Goal: Task Accomplishment & Management: Manage account settings

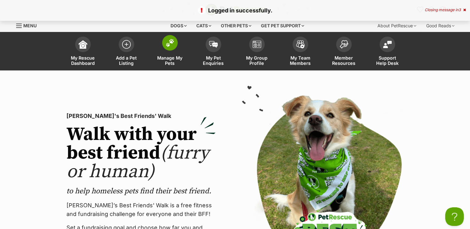
click at [170, 43] on img at bounding box center [170, 43] width 9 height 8
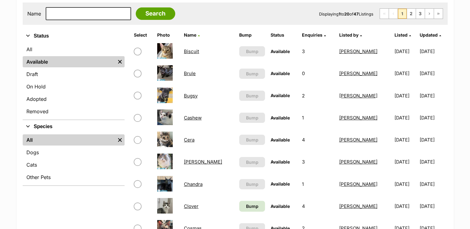
scroll to position [62, 0]
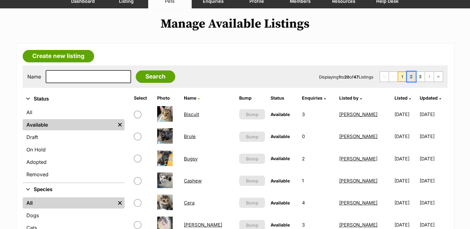
click at [411, 78] on link "2" at bounding box center [411, 77] width 9 height 10
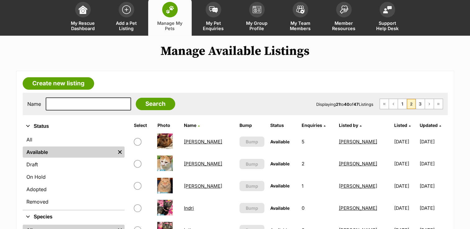
scroll to position [31, 0]
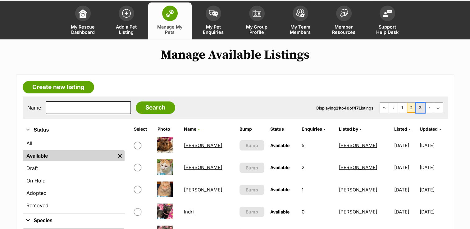
click at [419, 106] on link "3" at bounding box center [420, 108] width 9 height 10
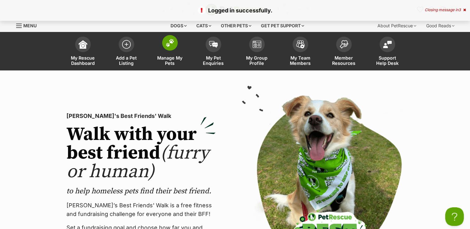
click at [169, 43] on img at bounding box center [170, 43] width 9 height 8
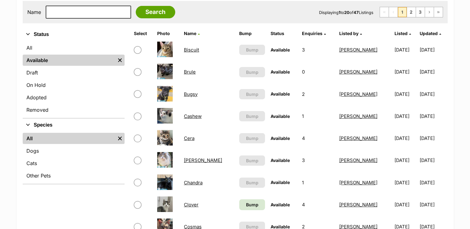
scroll to position [124, 0]
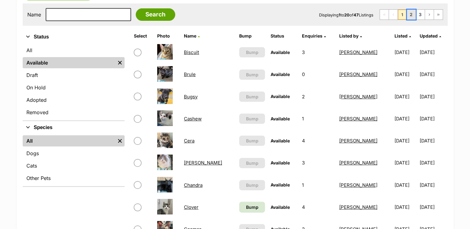
click at [414, 12] on link "2" at bounding box center [411, 15] width 9 height 10
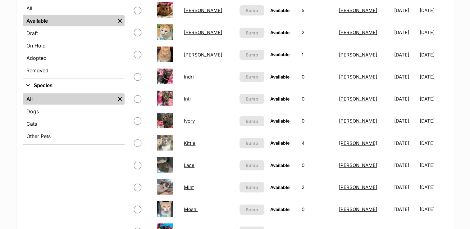
scroll to position [155, 0]
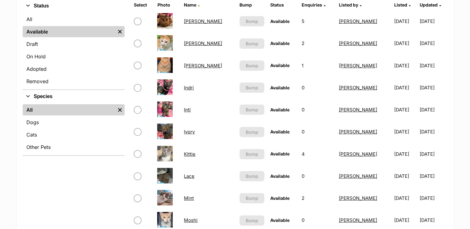
click at [188, 110] on link "Inti" at bounding box center [187, 110] width 7 height 6
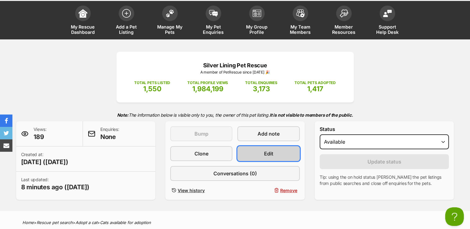
click at [279, 155] on link "Edit" at bounding box center [268, 153] width 62 height 15
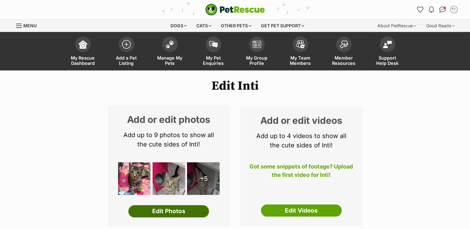
click at [190, 209] on link "Edit Photos" at bounding box center [168, 211] width 81 height 12
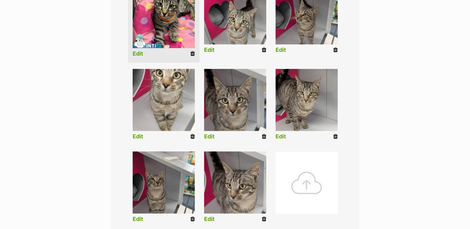
scroll to position [155, 0]
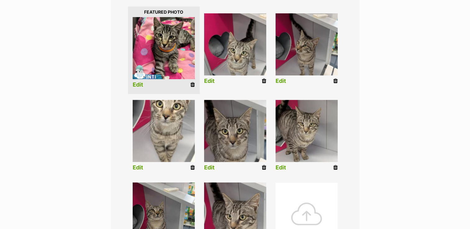
click at [191, 86] on icon at bounding box center [192, 85] width 4 height 6
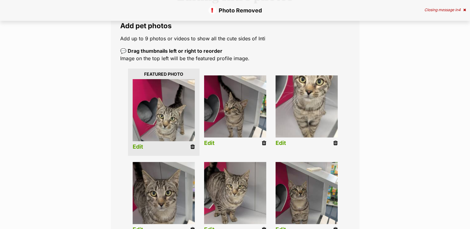
scroll to position [218, 0]
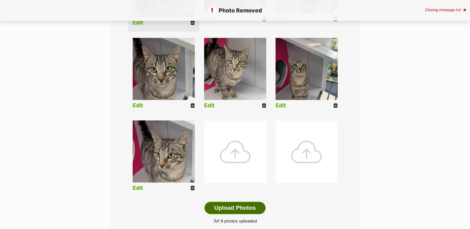
click at [238, 210] on button "Upload Photos" at bounding box center [234, 208] width 61 height 12
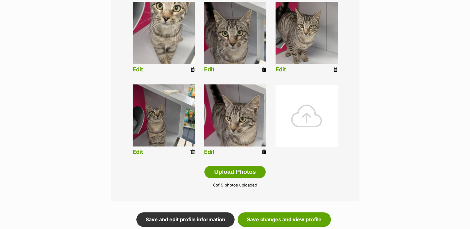
scroll to position [307, 0]
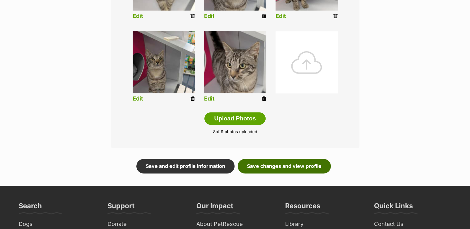
click at [275, 167] on link "Save changes and view profile" at bounding box center [284, 166] width 93 height 14
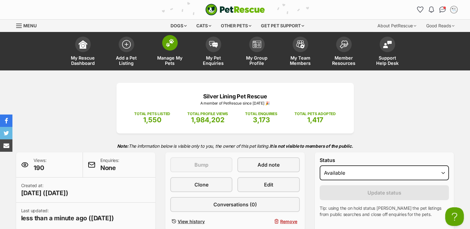
click at [170, 45] on img at bounding box center [170, 43] width 9 height 8
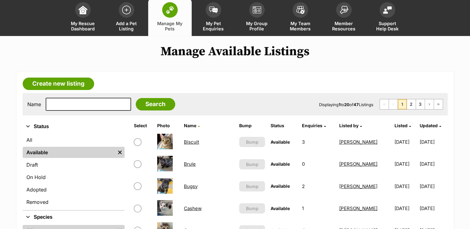
scroll to position [31, 0]
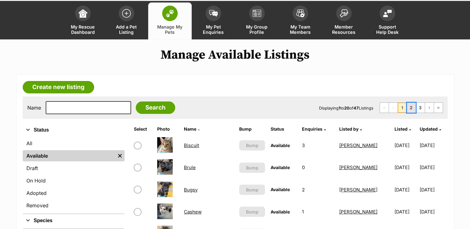
click at [411, 106] on link "2" at bounding box center [411, 108] width 9 height 10
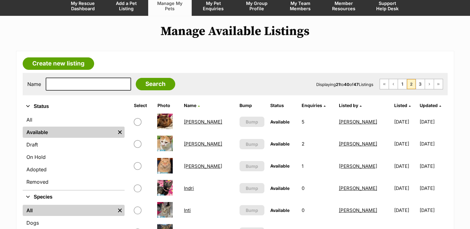
scroll to position [31, 0]
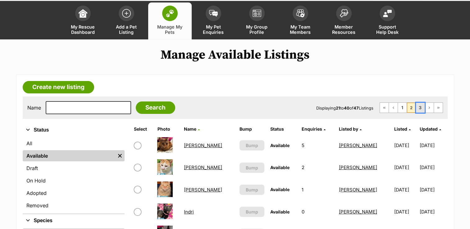
click at [422, 107] on link "3" at bounding box center [420, 108] width 9 height 10
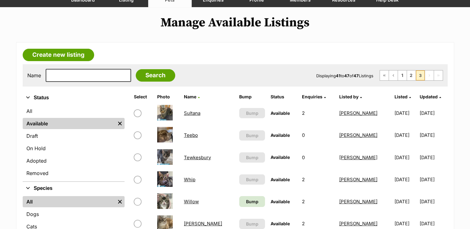
scroll to position [62, 0]
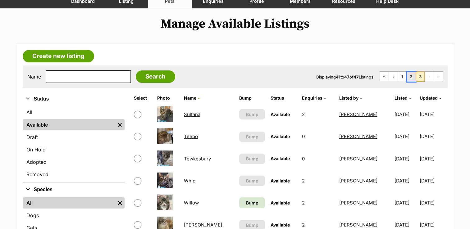
click at [411, 76] on link "2" at bounding box center [411, 77] width 9 height 10
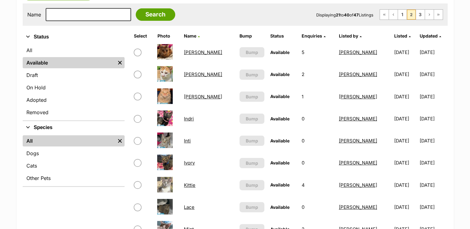
scroll to position [155, 0]
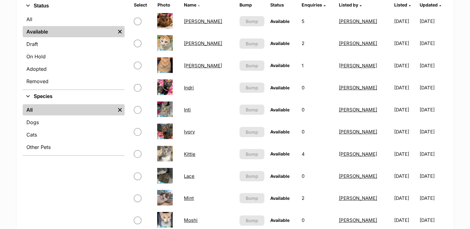
click at [167, 132] on img at bounding box center [165, 132] width 16 height 16
click at [190, 132] on link "Ivory" at bounding box center [189, 132] width 11 height 6
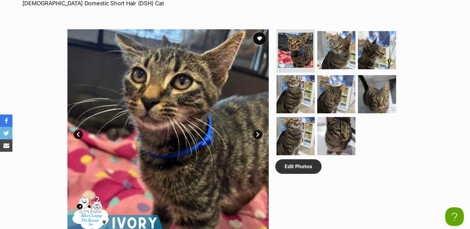
scroll to position [311, 0]
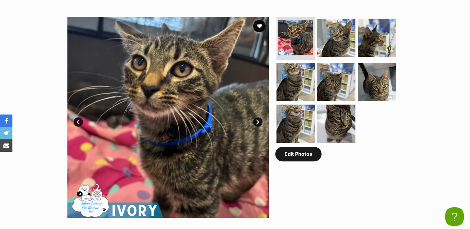
click at [292, 156] on link "Edit Photos" at bounding box center [298, 154] width 46 height 14
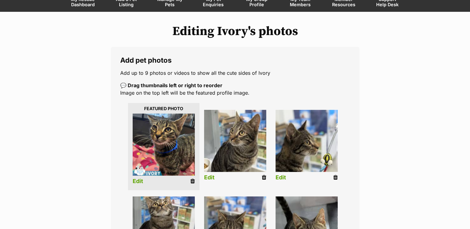
scroll to position [93, 0]
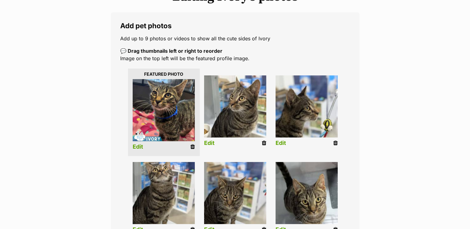
click at [191, 146] on icon at bounding box center [192, 147] width 4 height 6
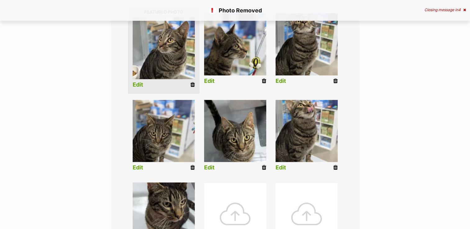
scroll to position [218, 0]
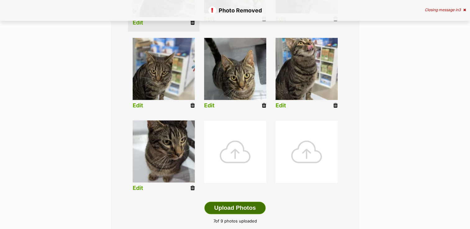
click at [235, 208] on button "Upload Photos" at bounding box center [234, 208] width 61 height 12
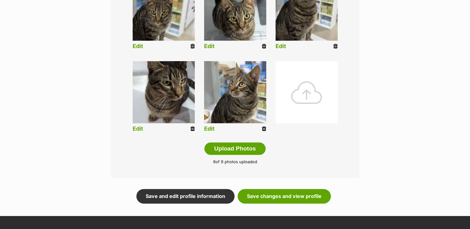
scroll to position [283, 0]
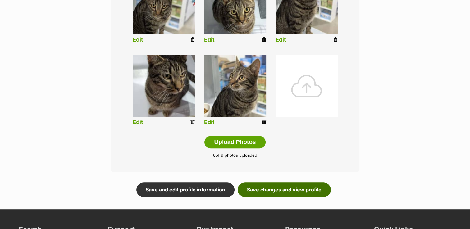
click at [286, 190] on link "Save changes and view profile" at bounding box center [284, 190] width 93 height 14
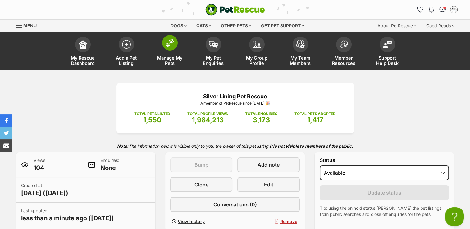
click at [167, 47] on span at bounding box center [170, 43] width 16 height 16
click at [167, 47] on img at bounding box center [170, 43] width 9 height 8
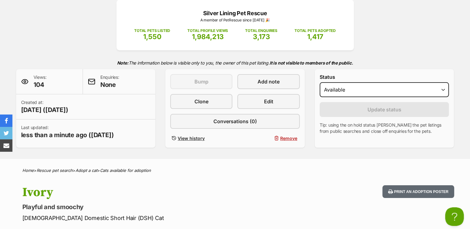
scroll to position [117, 0]
